Goal: Go to known website: Access a specific website the user already knows

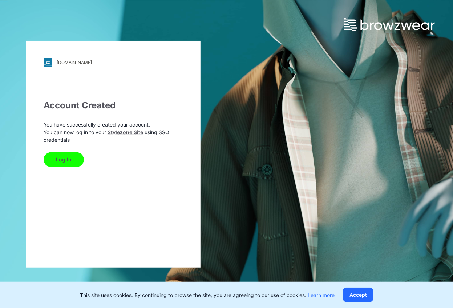
click at [67, 158] on button "Log In" at bounding box center [64, 159] width 40 height 15
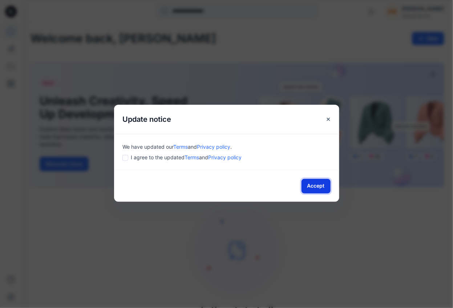
click at [319, 184] on button "Accept" at bounding box center [315, 186] width 29 height 15
